Goal: Find specific page/section: Find specific page/section

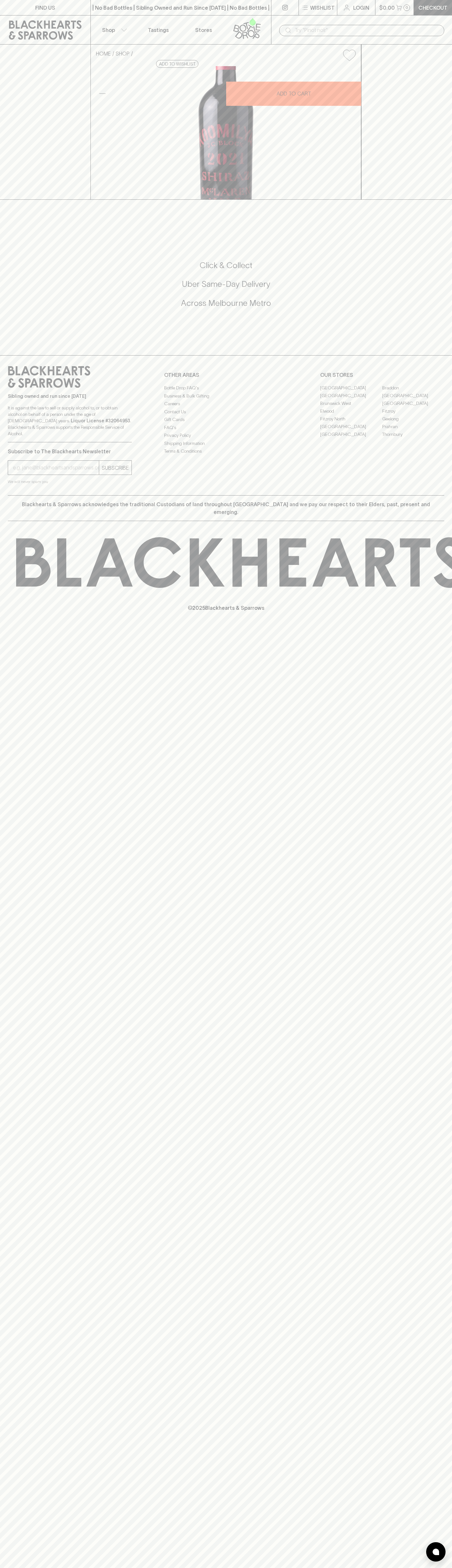
click at [413, 399] on link "[GEOGRAPHIC_DATA]" at bounding box center [413, 395] width 62 height 8
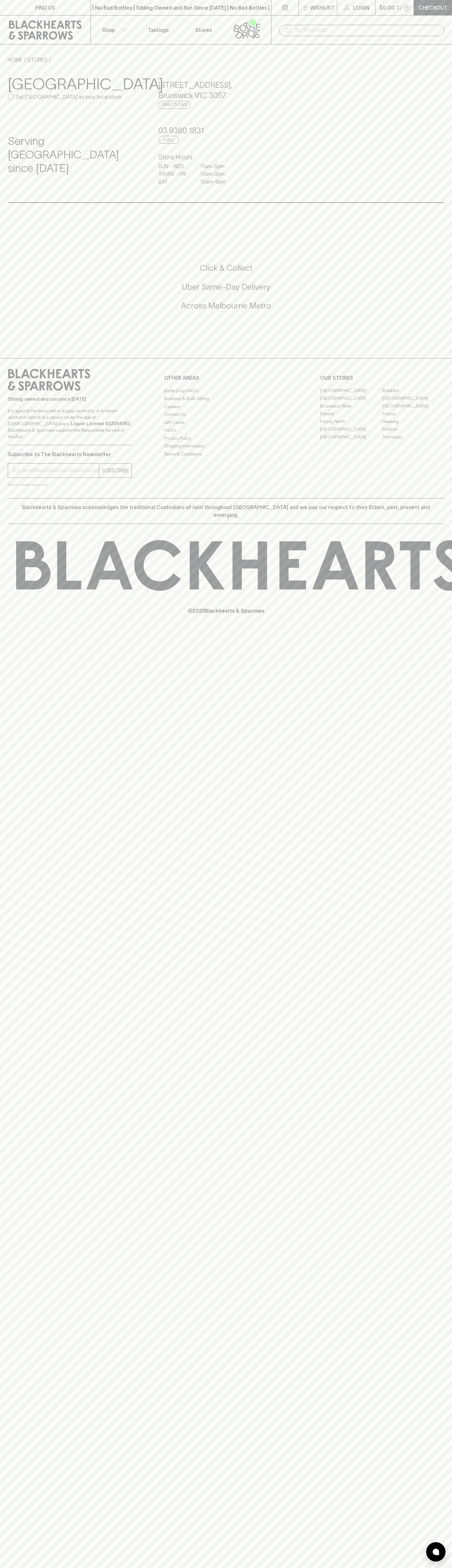
click at [49, 4] on p "FIND US" at bounding box center [45, 7] width 20 height 8
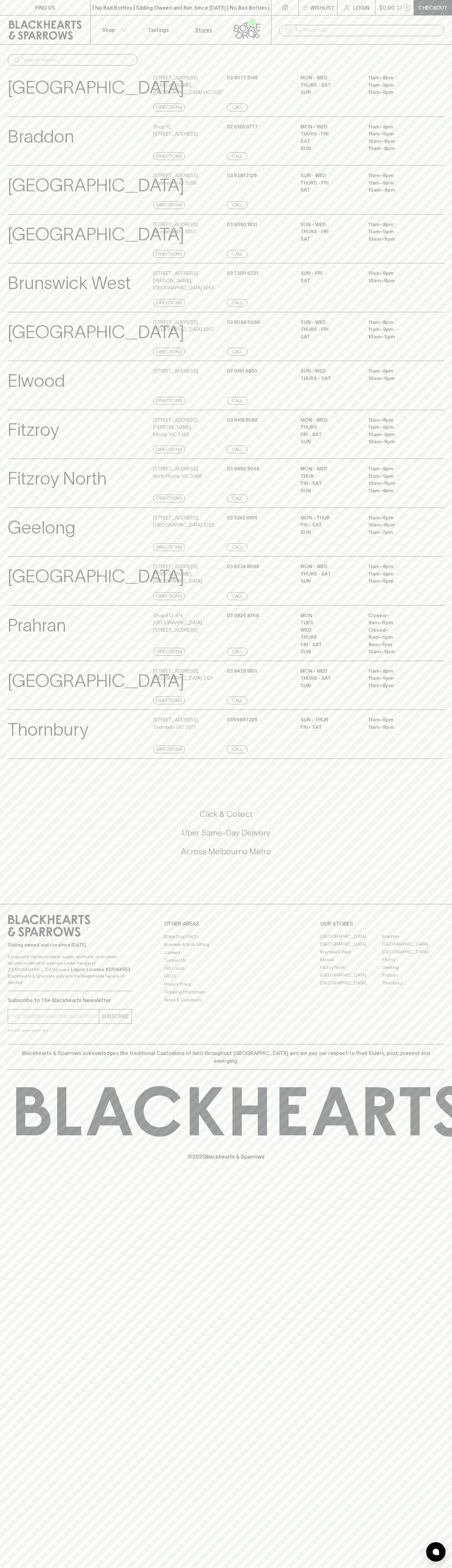
click at [171, 1567] on html "FIND US | No Bad Bottles | Sibling Owned and Run Since [DATE] | No Bad Bottles …" at bounding box center [226, 784] width 452 height 1568
click at [4, 557] on div "Geelong View Store Details [STREET_ADDRESS] Directions [PHONE_NUMBER] Call MON …" at bounding box center [226, 532] width 452 height 49
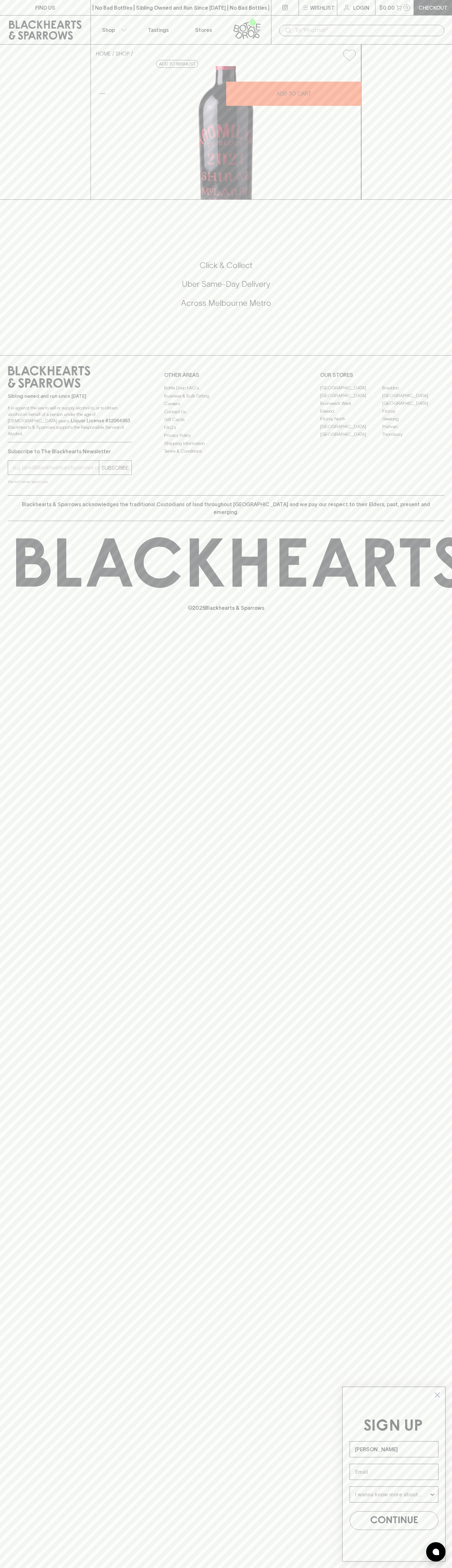
type input "John Smith"
